Goal: Communication & Community: Answer question/provide support

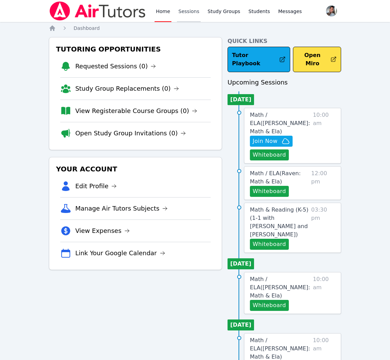
click at [185, 15] on link "Sessions" at bounding box center [189, 11] width 24 height 22
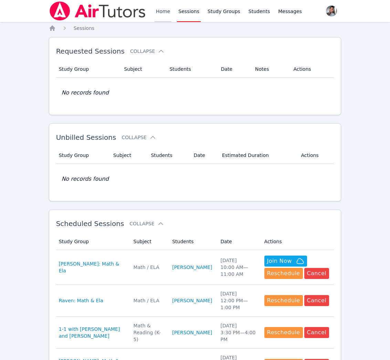
click at [159, 13] on link "Home" at bounding box center [162, 11] width 17 height 22
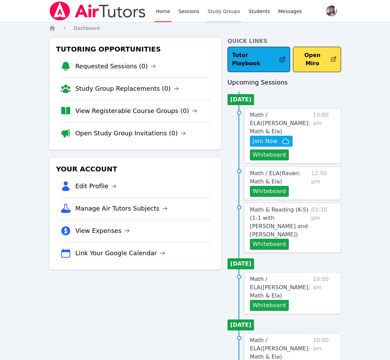
click at [230, 8] on link "Study Groups" at bounding box center [223, 11] width 35 height 22
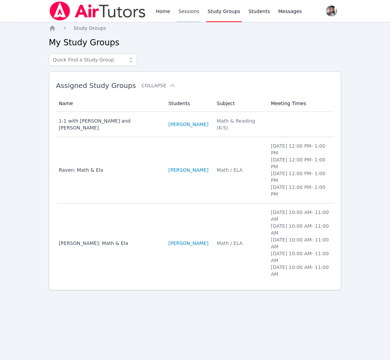
click at [182, 12] on link "Sessions" at bounding box center [189, 11] width 24 height 22
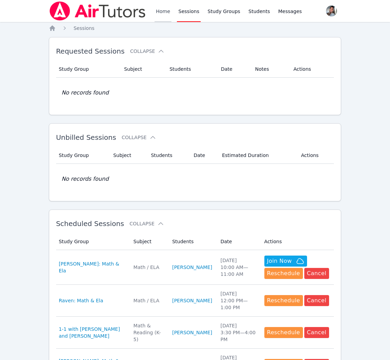
click at [155, 13] on link "Home" at bounding box center [162, 11] width 17 height 22
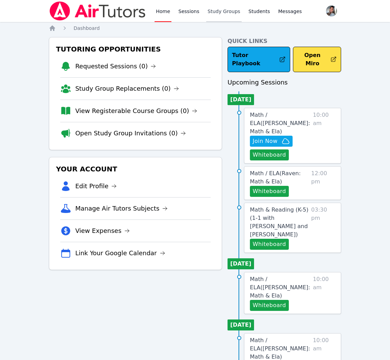
click at [218, 13] on link "Study Groups" at bounding box center [223, 11] width 35 height 22
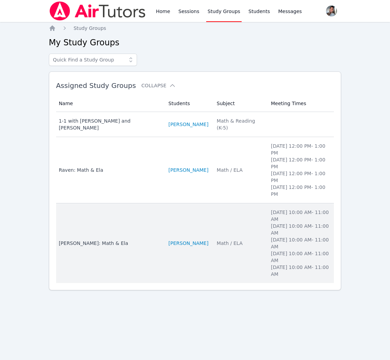
click at [205, 232] on td "Students SACARIANA CHARLEY" at bounding box center [188, 244] width 48 height 80
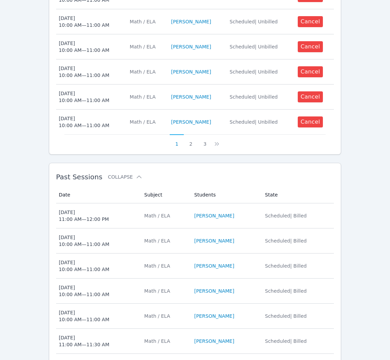
scroll to position [402, 0]
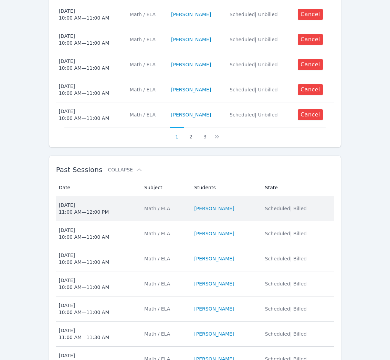
click at [260, 205] on td "Students SACARIANA CHARLEY" at bounding box center [225, 208] width 70 height 25
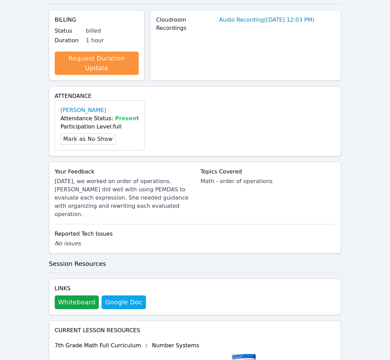
scroll to position [190, 0]
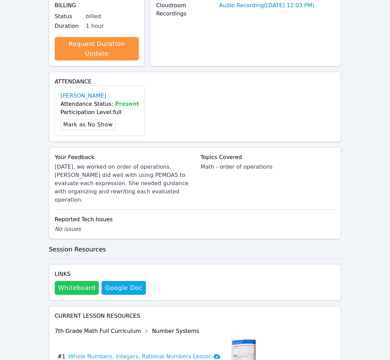
click at [81, 281] on button "Whiteboard" at bounding box center [77, 288] width 44 height 14
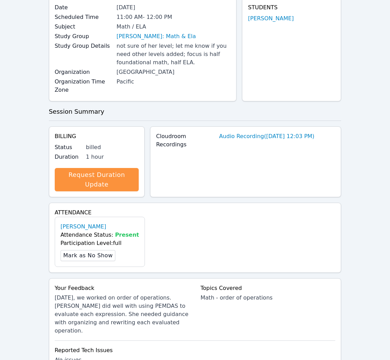
scroll to position [0, 0]
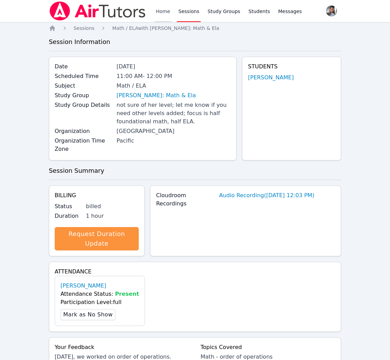
click at [157, 8] on link "Home" at bounding box center [162, 11] width 17 height 22
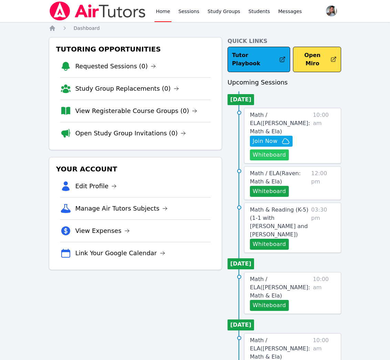
click at [256, 150] on button "Whiteboard" at bounding box center [269, 155] width 39 height 11
click at [272, 137] on span "Join Now" at bounding box center [264, 141] width 25 height 8
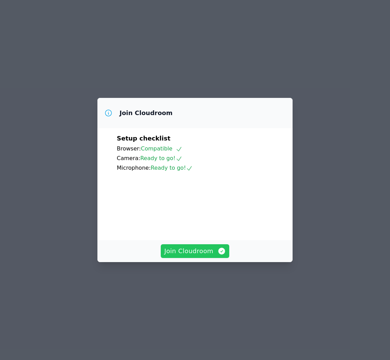
click at [204, 256] on span "Join Cloudroom" at bounding box center [195, 252] width 62 height 10
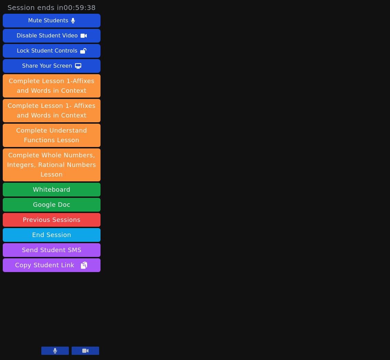
click at [50, 351] on button at bounding box center [55, 351] width 28 height 8
click at [38, 249] on button "Send Student SMS" at bounding box center [52, 250] width 98 height 14
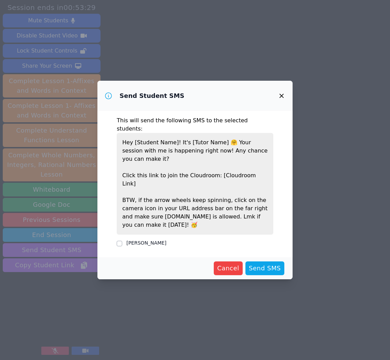
click at [163, 240] on label "[PERSON_NAME]" at bounding box center [146, 243] width 40 height 6
click at [122, 241] on input "[PERSON_NAME]" at bounding box center [120, 244] width 6 height 6
checkbox input "true"
click at [255, 264] on span "Send SMS" at bounding box center [265, 269] width 32 height 10
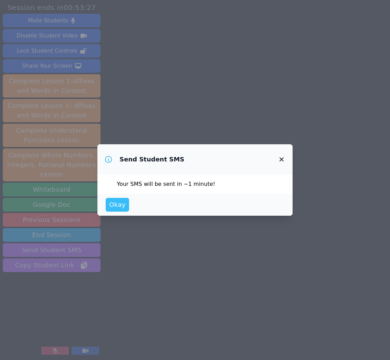
click at [112, 206] on span "Okay" at bounding box center [117, 205] width 17 height 10
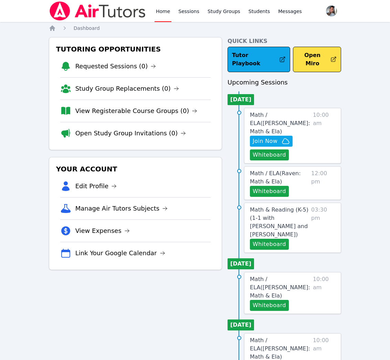
click at [118, 111] on link "View Registerable Course Groups (0)" at bounding box center [136, 111] width 122 height 10
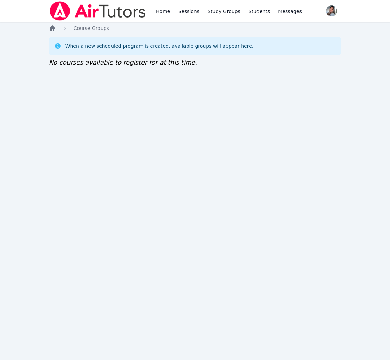
click at [53, 28] on icon "Breadcrumb" at bounding box center [53, 28] width 6 height 6
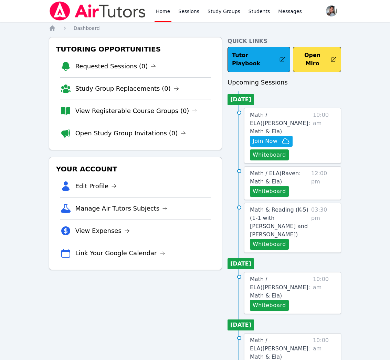
click at [132, 137] on link "Open Study Group Invitations (0)" at bounding box center [130, 134] width 111 height 10
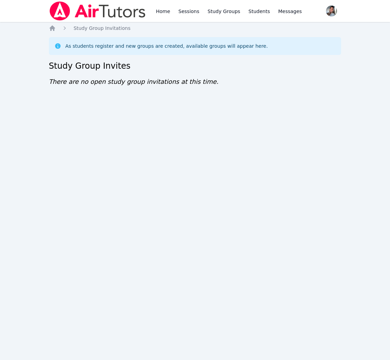
drag, startPoint x: 50, startPoint y: 28, endPoint x: 54, endPoint y: 33, distance: 6.3
click at [50, 28] on icon "Breadcrumb" at bounding box center [53, 28] width 6 height 6
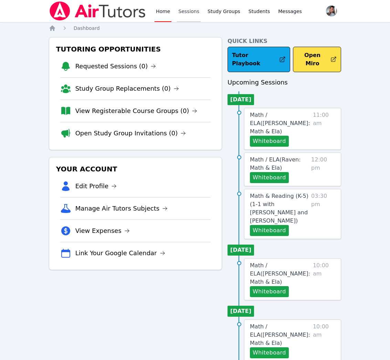
click at [184, 14] on link "Sessions" at bounding box center [189, 11] width 24 height 22
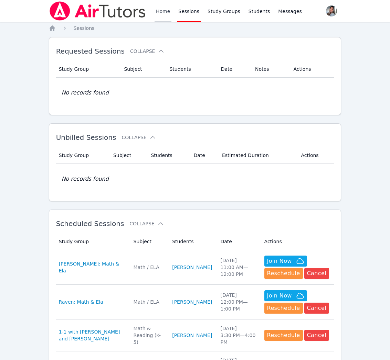
click at [161, 12] on link "Home" at bounding box center [162, 11] width 17 height 22
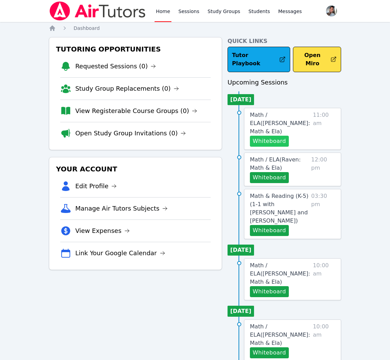
click at [266, 136] on button "Whiteboard" at bounding box center [269, 141] width 39 height 11
